Goal: Task Accomplishment & Management: Manage account settings

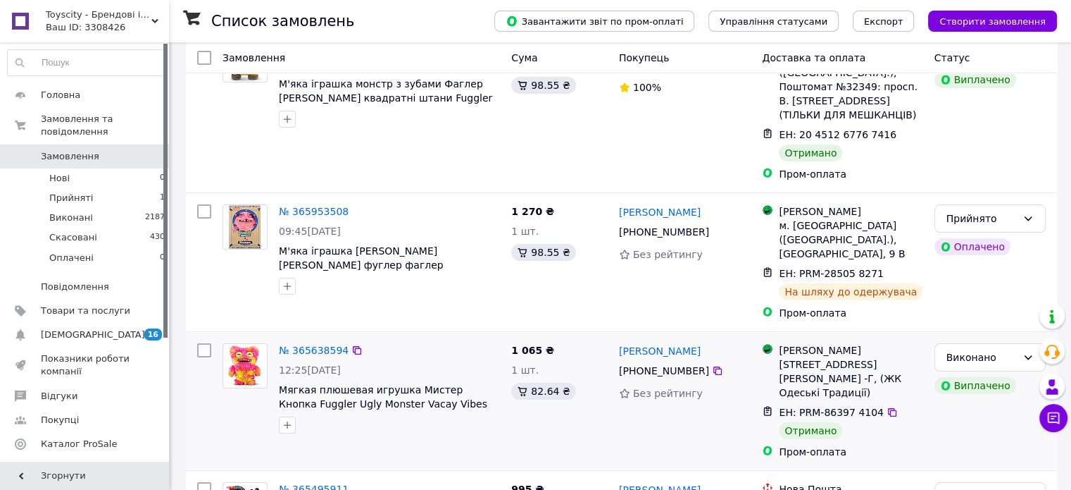
scroll to position [141, 0]
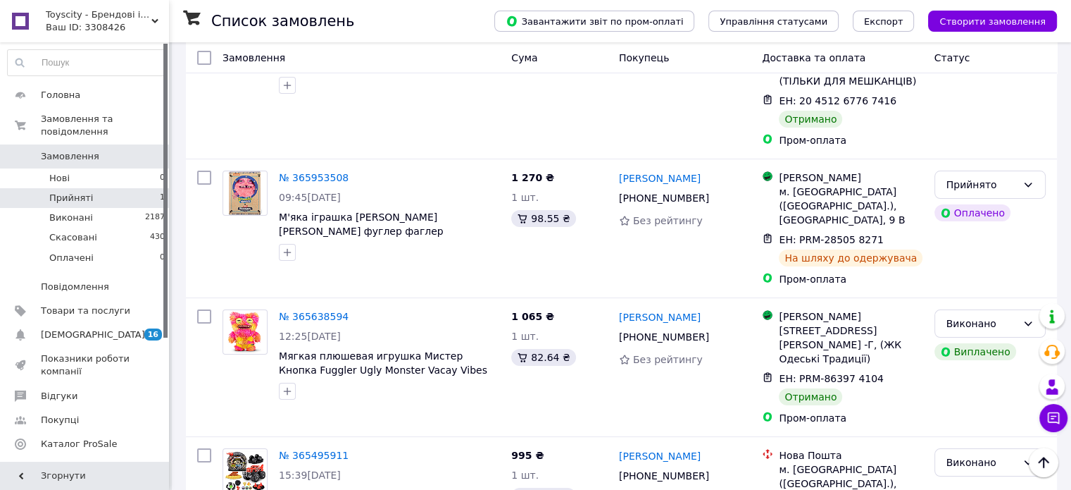
click at [92, 192] on li "Прийняті 1" at bounding box center [86, 198] width 173 height 20
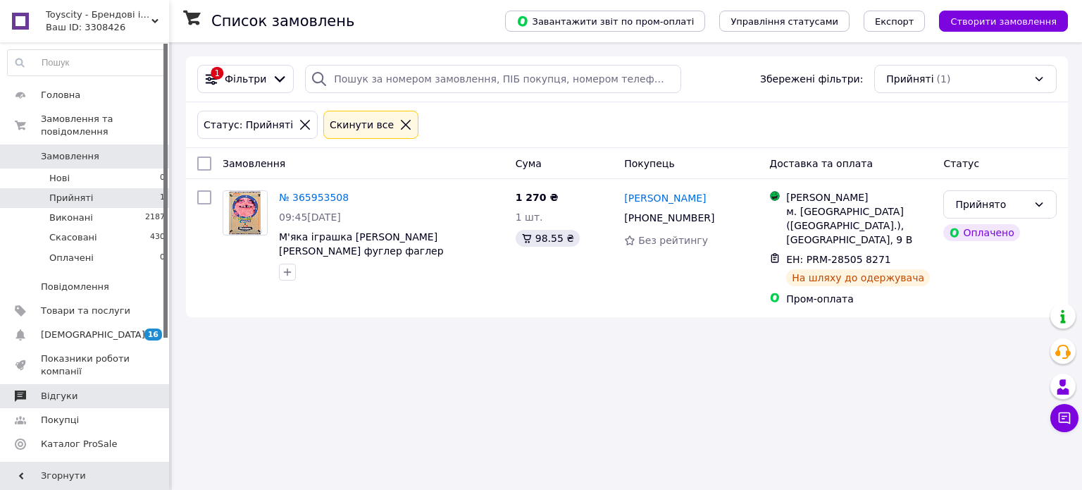
click at [67, 390] on span "Відгуки" at bounding box center [59, 396] width 37 height 13
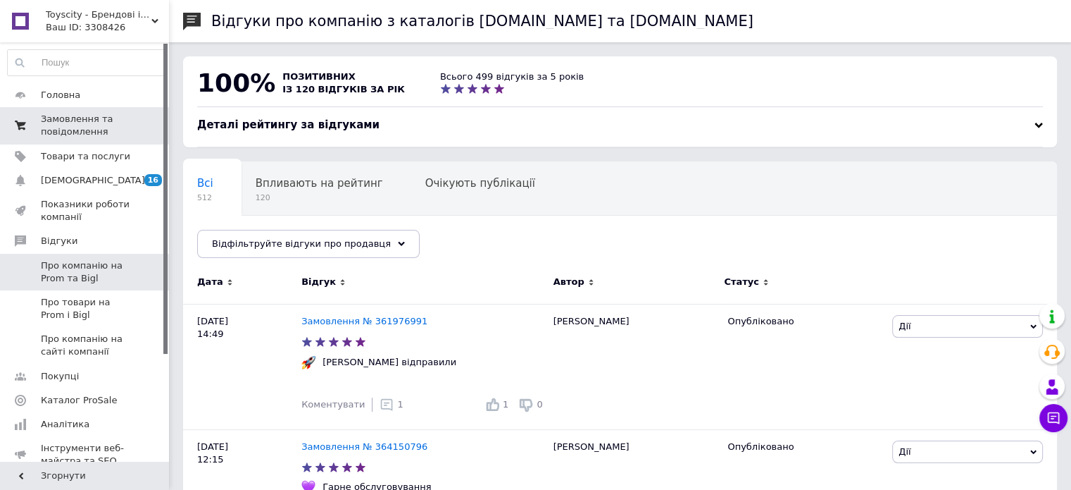
click at [91, 129] on span "Замовлення та повідомлення" at bounding box center [85, 125] width 89 height 25
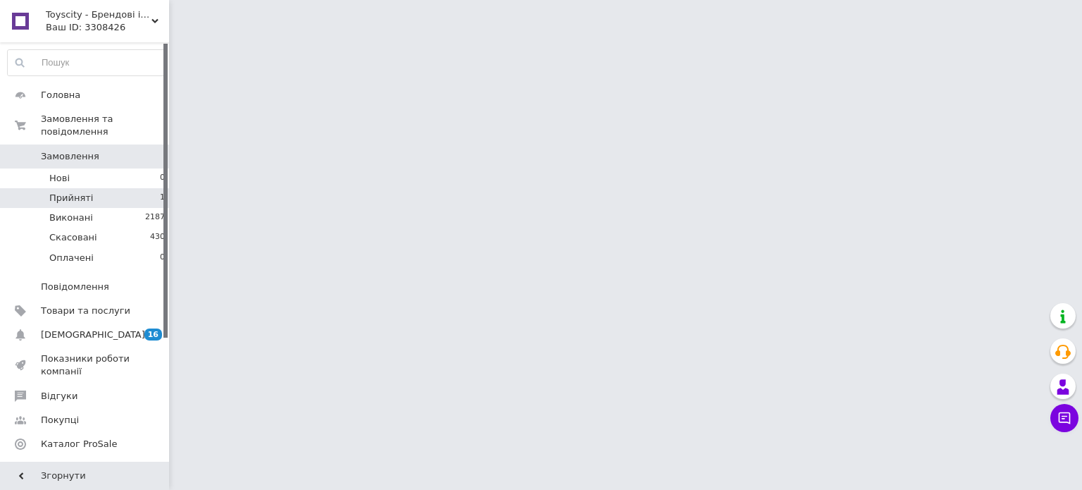
click at [89, 188] on li "Прийняті 1" at bounding box center [86, 198] width 173 height 20
click at [120, 188] on li "Прийняті 1" at bounding box center [86, 198] width 173 height 20
